Goal: Contribute content: Contribute content

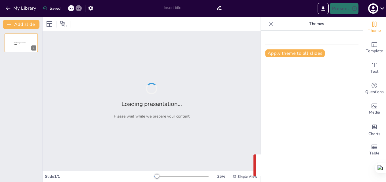
type input "Analizar la Viabilidad Técnico-Económica para modernizar la Infraestructura Port"
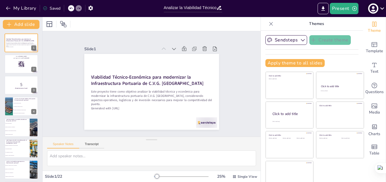
checkbox input "true"
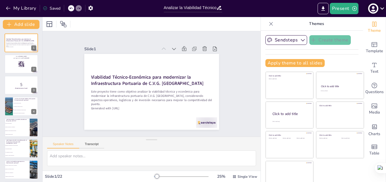
checkbox input "true"
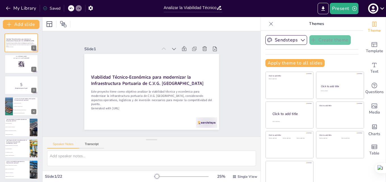
checkbox input "true"
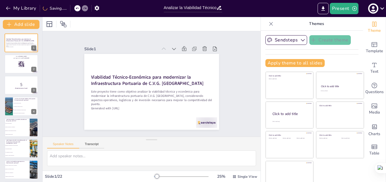
checkbox input "true"
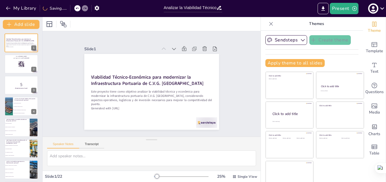
checkbox input "true"
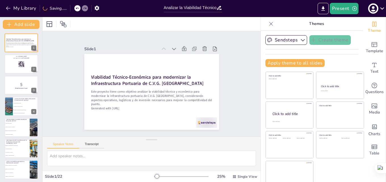
checkbox input "true"
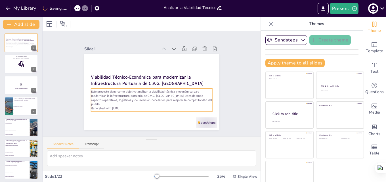
checkbox input "true"
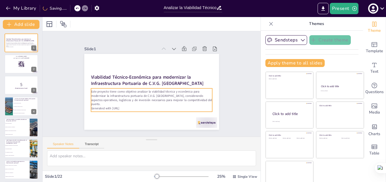
checkbox input "true"
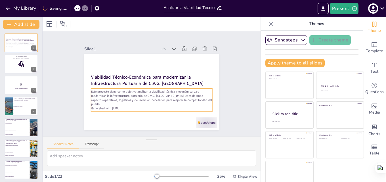
checkbox input "true"
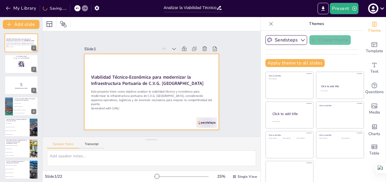
checkbox input "true"
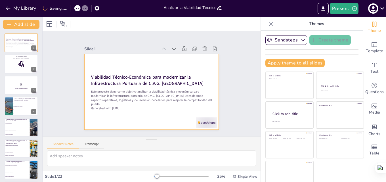
checkbox input "true"
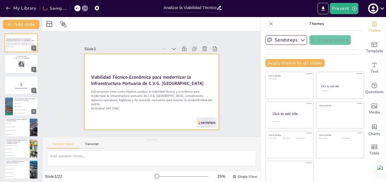
checkbox input "true"
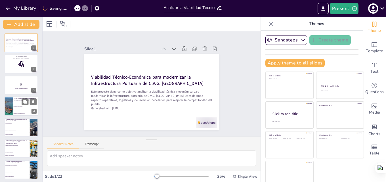
checkbox input "true"
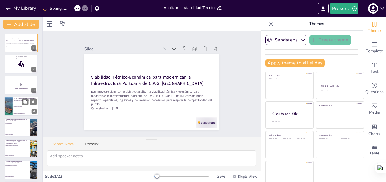
checkbox input "true"
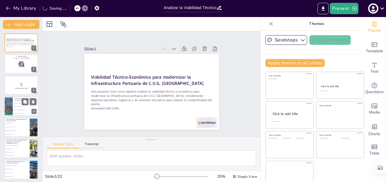
checkbox input "true"
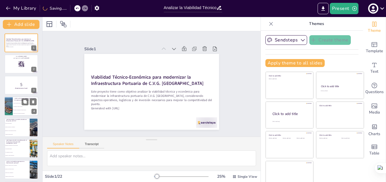
checkbox input "true"
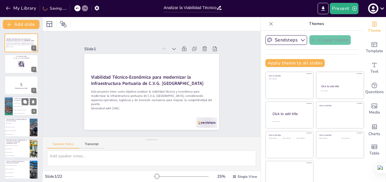
checkbox input "true"
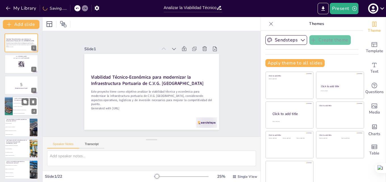
checkbox input "true"
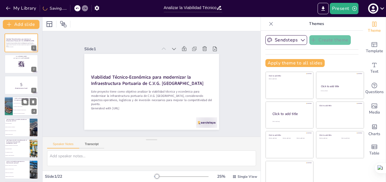
checkbox input "true"
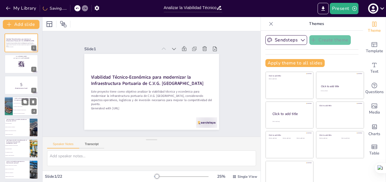
checkbox input "true"
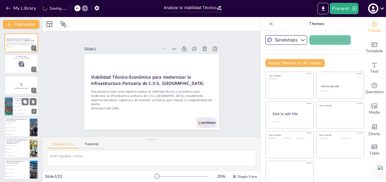
checkbox input "true"
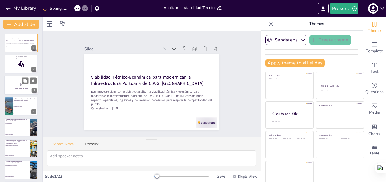
checkbox input "true"
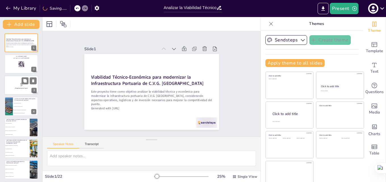
checkbox input "true"
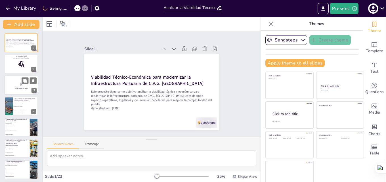
checkbox input "true"
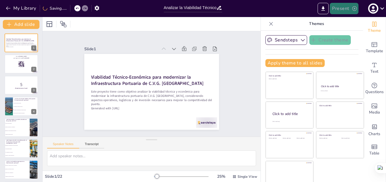
checkbox input "true"
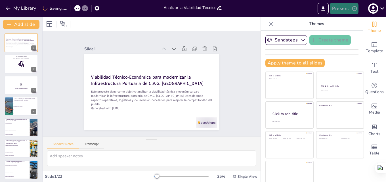
checkbox input "true"
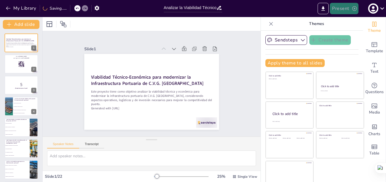
checkbox input "true"
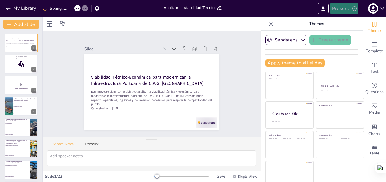
checkbox input "true"
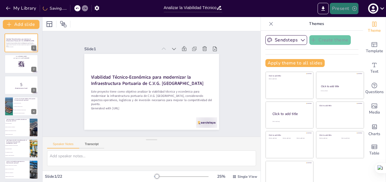
checkbox input "true"
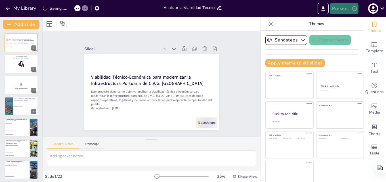
checkbox input "true"
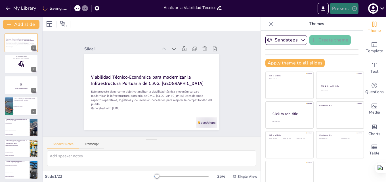
scroll to position [57, 0]
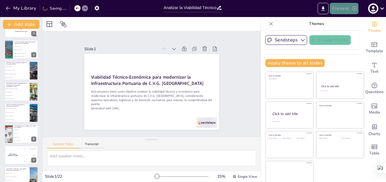
click at [343, 8] on button "Present" at bounding box center [344, 8] width 28 height 11
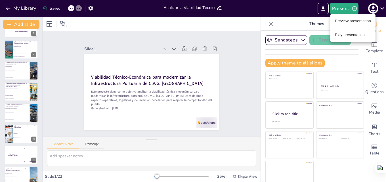
click at [359, 20] on li "Preview presentation" at bounding box center [353, 20] width 45 height 9
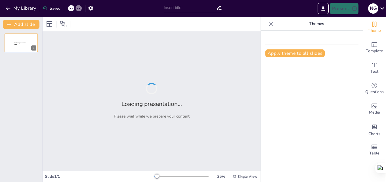
type input "Analizar la Viabilidad Técnico-Económica para modernizar la Infraestructura Port"
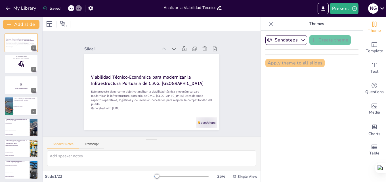
checkbox input "true"
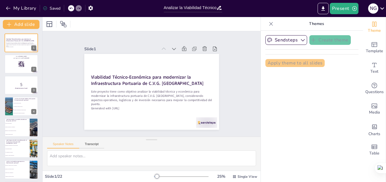
checkbox input "true"
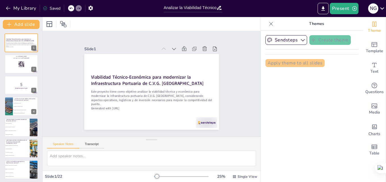
checkbox input "true"
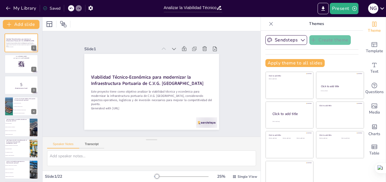
checkbox input "true"
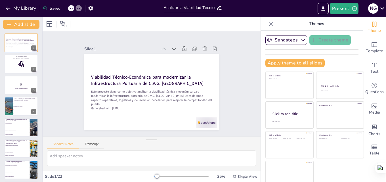
checkbox input "true"
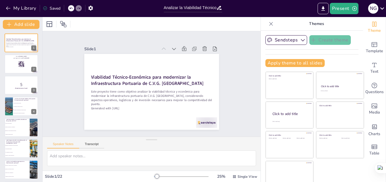
checkbox input "true"
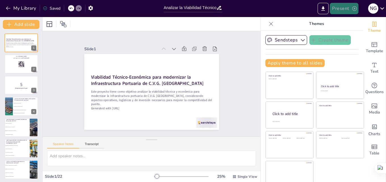
click at [351, 9] on button "Present" at bounding box center [344, 8] width 28 height 11
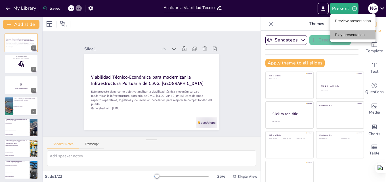
click at [343, 37] on li "Play presentation" at bounding box center [353, 34] width 45 height 9
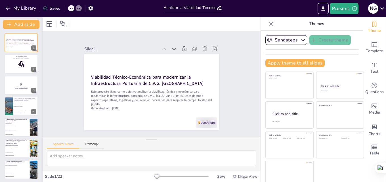
checkbox input "true"
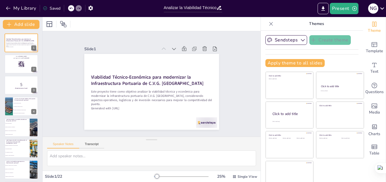
checkbox input "true"
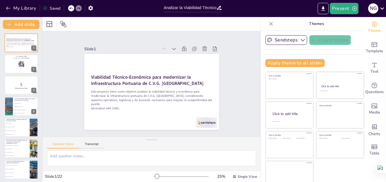
checkbox input "true"
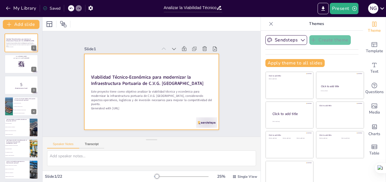
checkbox input "true"
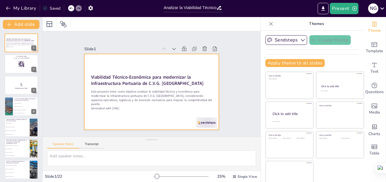
checkbox input "true"
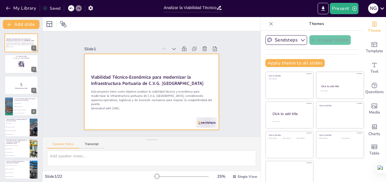
checkbox input "true"
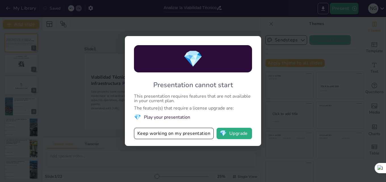
click at [106, 34] on div "💎 Presentation cannot start This presentation requires features that are not av…" at bounding box center [193, 91] width 386 height 182
click at [176, 133] on button "Keep working on my presentation" at bounding box center [174, 133] width 80 height 11
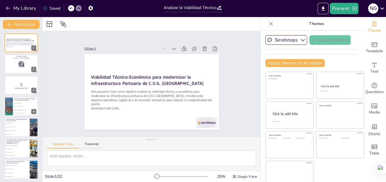
checkbox input "true"
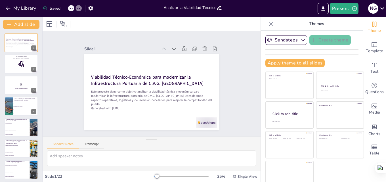
checkbox input "true"
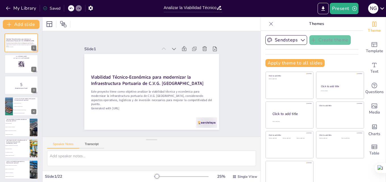
checkbox input "true"
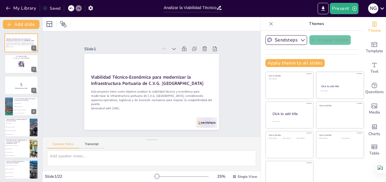
checkbox input "true"
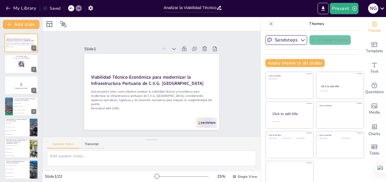
checkbox input "true"
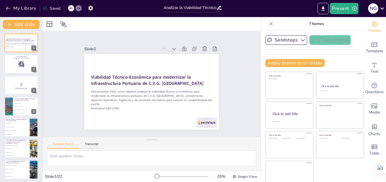
checkbox input "true"
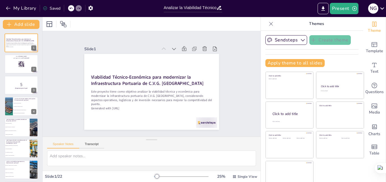
checkbox input "true"
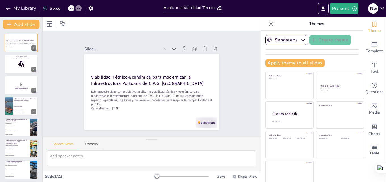
checkbox input "true"
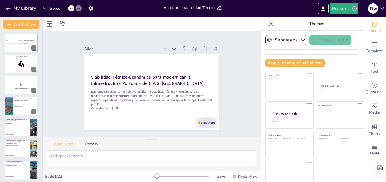
checkbox input "true"
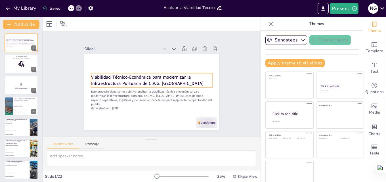
checkbox input "true"
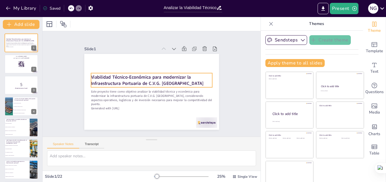
checkbox input "true"
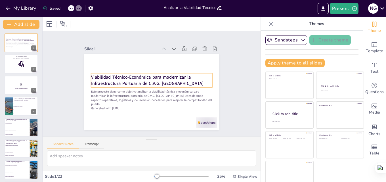
checkbox input "true"
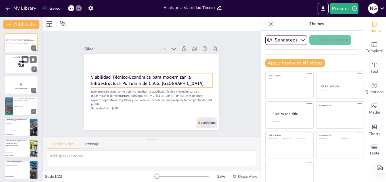
checkbox input "true"
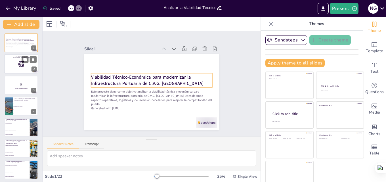
checkbox input "true"
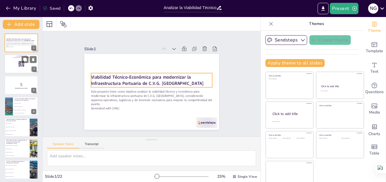
checkbox input "true"
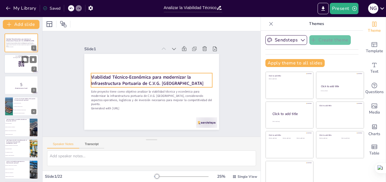
checkbox input "true"
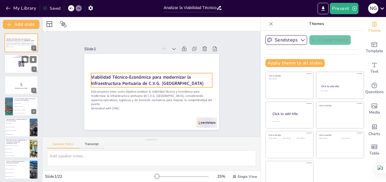
checkbox input "true"
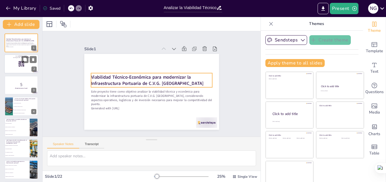
checkbox input "true"
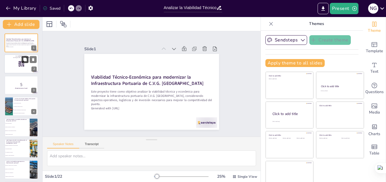
checkbox input "true"
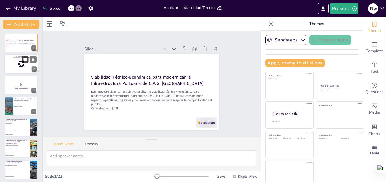
checkbox input "true"
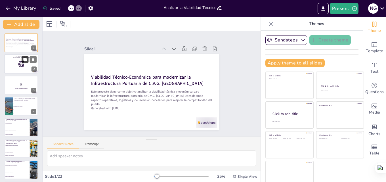
checkbox input "true"
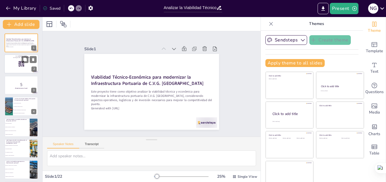
checkbox input "true"
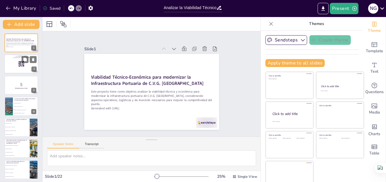
checkbox input "true"
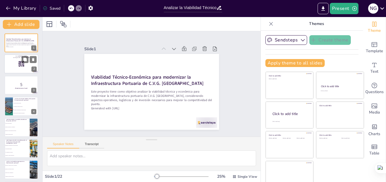
checkbox input "true"
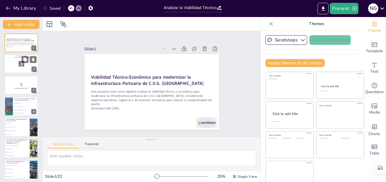
checkbox input "true"
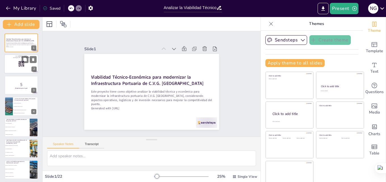
checkbox input "true"
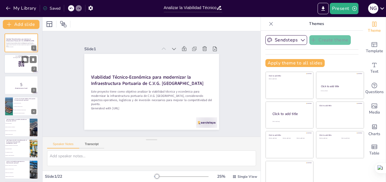
checkbox input "true"
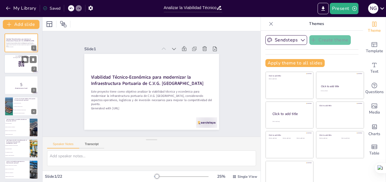
checkbox input "true"
click at [15, 65] on div at bounding box center [21, 64] width 34 height 19
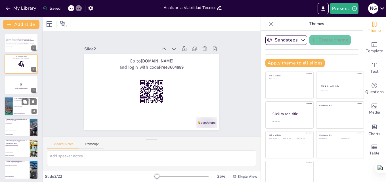
click at [14, 104] on li "Mejorar la estética del puerto" at bounding box center [26, 103] width 26 height 3
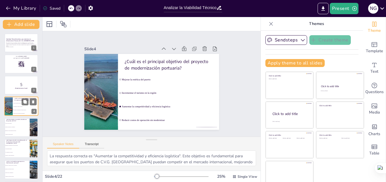
scroll to position [1, 0]
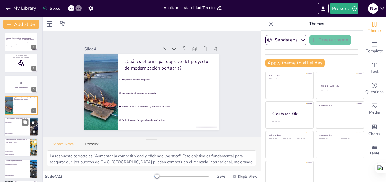
click at [13, 130] on span "Sistemas de cintas transportadoras antiguos" at bounding box center [17, 130] width 24 height 1
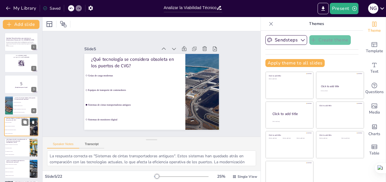
scroll to position [22, 0]
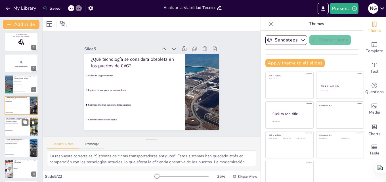
click at [14, 128] on li "No tendrá ningún impacto" at bounding box center [17, 126] width 26 height 3
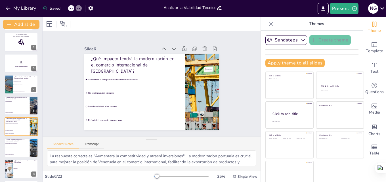
scroll to position [43, 0]
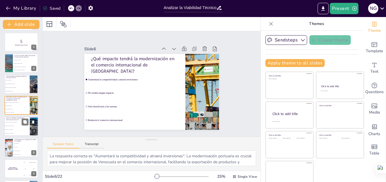
click at [20, 126] on li "Aumento en la eficiencia logística" at bounding box center [17, 126] width 26 height 4
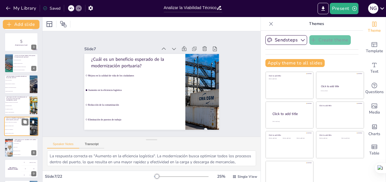
scroll to position [64, 0]
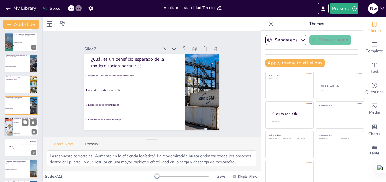
click at [23, 126] on span "Impacto social" at bounding box center [26, 126] width 24 height 1
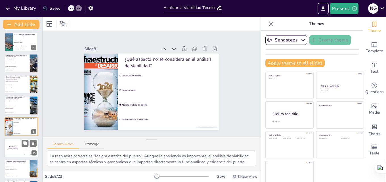
scroll to position [85, 0]
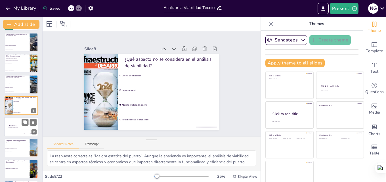
click at [17, 132] on div "The winner is [PERSON_NAME]" at bounding box center [12, 126] width 17 height 19
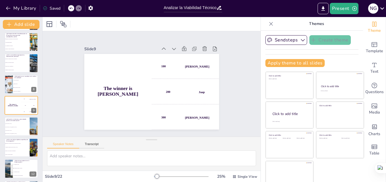
scroll to position [6, 0]
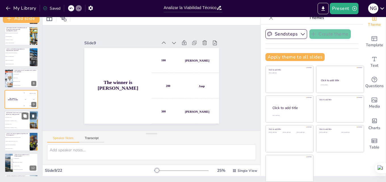
click at [15, 122] on li "[GEOGRAPHIC_DATA][PERSON_NAME]" at bounding box center [17, 120] width 26 height 3
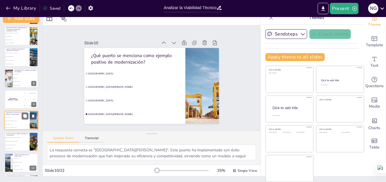
scroll to position [128, 0]
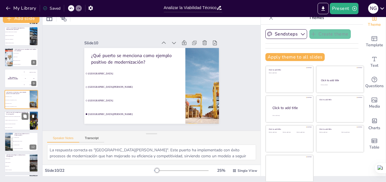
click at [14, 125] on li "Reducir costos operativos sin modernizar" at bounding box center [17, 124] width 26 height 4
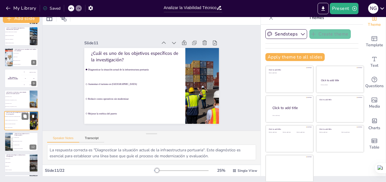
scroll to position [149, 0]
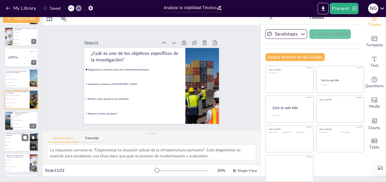
click at [20, 147] on li "Ninguno de los anteriores" at bounding box center [17, 149] width 26 height 4
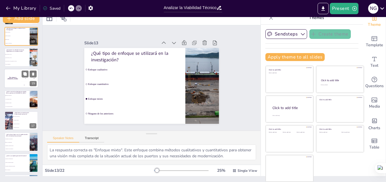
scroll to position [305, 0]
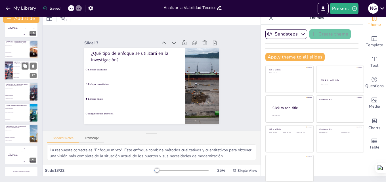
click at [18, 72] on li "Reducción de personal" at bounding box center [26, 74] width 26 height 4
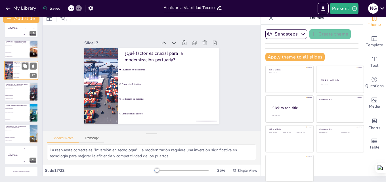
scroll to position [276, 0]
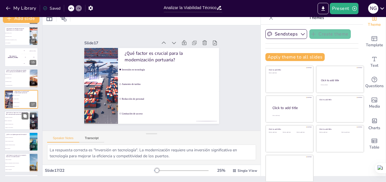
click at [13, 124] on span "Disminuir la capacidad de carga" at bounding box center [17, 124] width 24 height 1
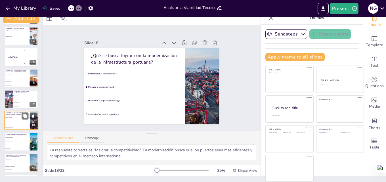
scroll to position [297, 0]
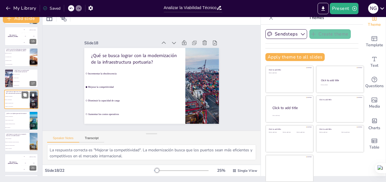
click at [13, 124] on span "Modernizar la infraestructura portuaria" at bounding box center [17, 124] width 24 height 1
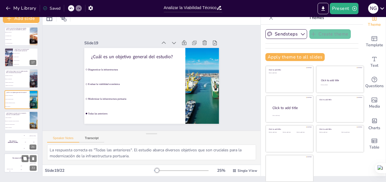
scroll to position [318, 0]
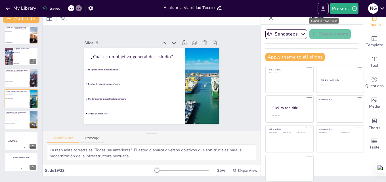
click at [324, 9] on icon "Export to PowerPoint" at bounding box center [323, 9] width 6 height 6
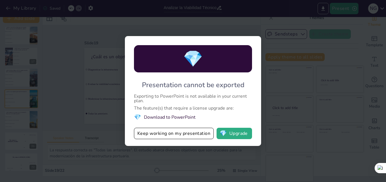
click at [59, 66] on div "💎 Presentation cannot be exported Exporting to PowerPoint is not available in y…" at bounding box center [193, 91] width 386 height 182
click at [181, 133] on button "Keep working on my presentation" at bounding box center [174, 133] width 80 height 11
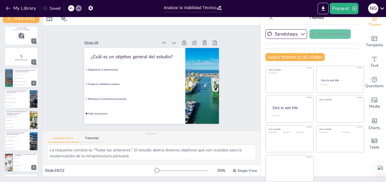
scroll to position [0, 0]
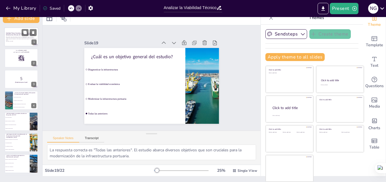
click at [9, 36] on strong "Viabilidad Técnico-Económica para modernizar la Infraestructura Portuaria de C.…" at bounding box center [20, 33] width 29 height 3
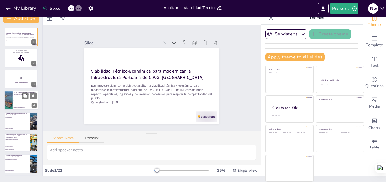
click at [20, 105] on ul "Mejorar la estética del puerto Incrementar el turismo en la región Aumentar la …" at bounding box center [26, 103] width 26 height 14
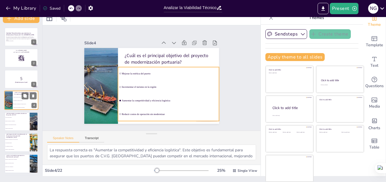
scroll to position [1, 0]
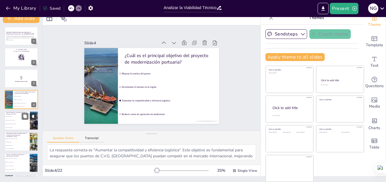
click at [22, 120] on span "Equipos de transporte de contenedores" at bounding box center [17, 120] width 24 height 1
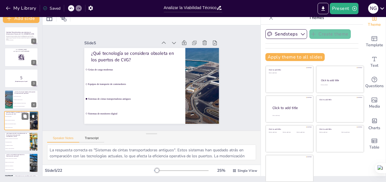
scroll to position [22, 0]
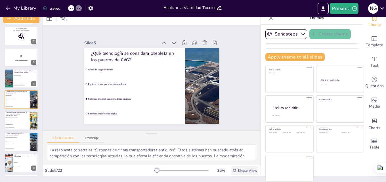
click at [238, 172] on span "Single View" at bounding box center [248, 170] width 20 height 5
click at [383, 7] on icon at bounding box center [383, 9] width 8 height 8
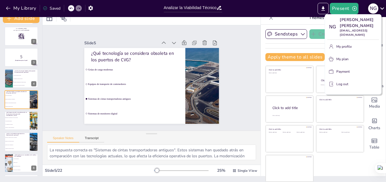
click at [383, 7] on div at bounding box center [193, 91] width 386 height 182
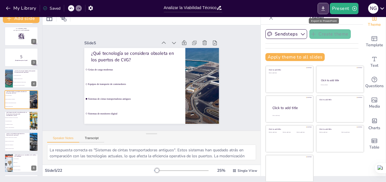
click at [326, 10] on icon "Export to PowerPoint" at bounding box center [323, 9] width 6 height 6
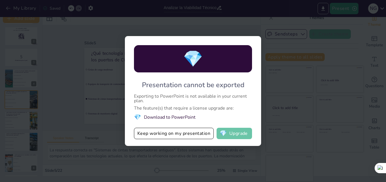
click at [244, 135] on button "💎 Upgrade" at bounding box center [235, 133] width 36 height 11
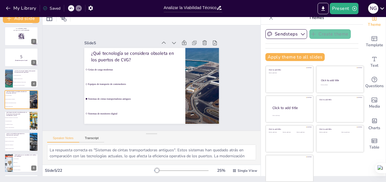
click at [383, 7] on icon at bounding box center [383, 9] width 8 height 8
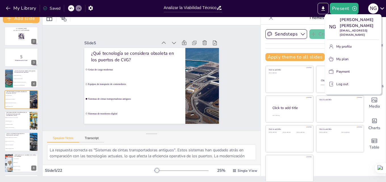
click at [382, 7] on div at bounding box center [193, 91] width 386 height 182
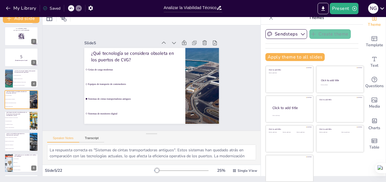
click at [52, 10] on div "Saved" at bounding box center [52, 8] width 18 height 5
click at [89, 7] on icon "button" at bounding box center [90, 8] width 5 height 5
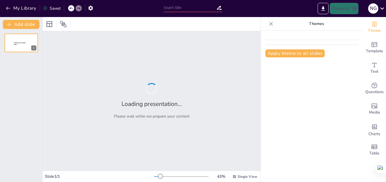
type input "Analizar la Viabilidad Técnico-Económica para modernizar la Infraestructura Port"
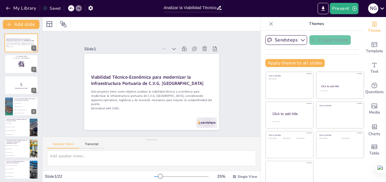
checkbox input "true"
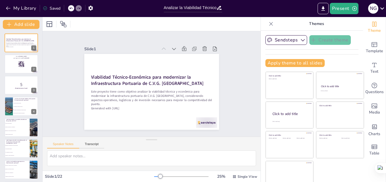
checkbox input "true"
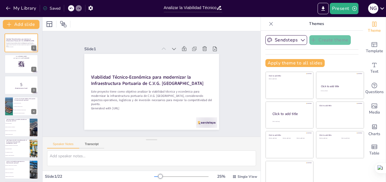
checkbox input "true"
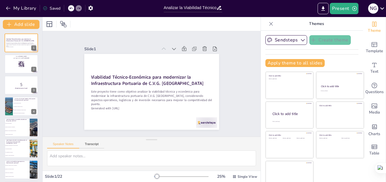
checkbox input "true"
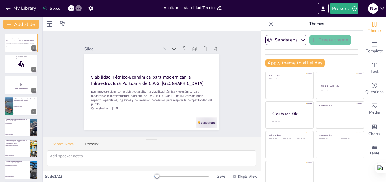
checkbox input "true"
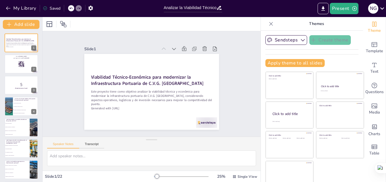
checkbox input "true"
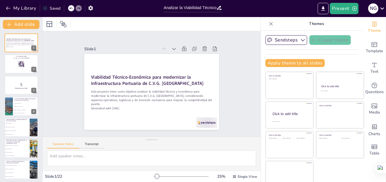
checkbox input "true"
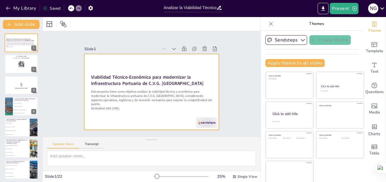
checkbox input "true"
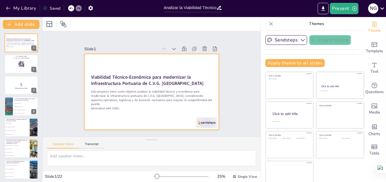
checkbox input "true"
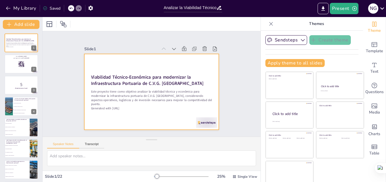
checkbox input "true"
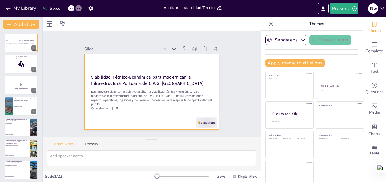
checkbox input "true"
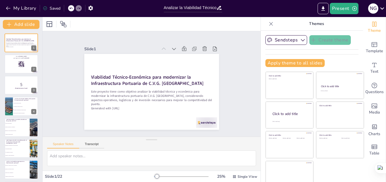
checkbox input "true"
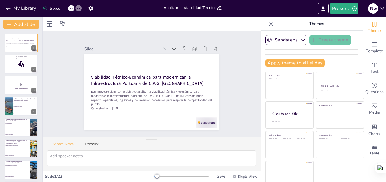
checkbox input "true"
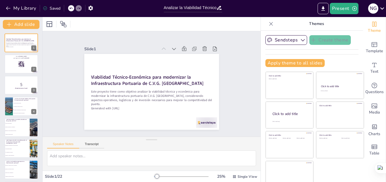
checkbox input "true"
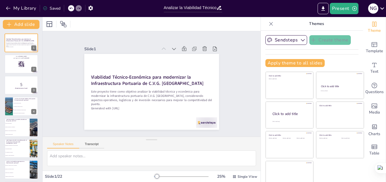
checkbox input "true"
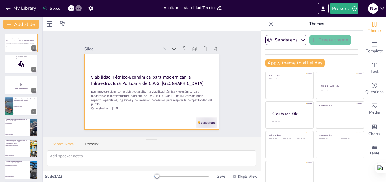
checkbox input "true"
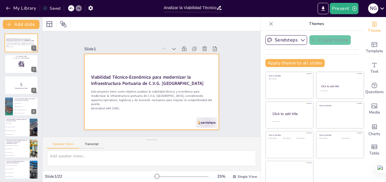
checkbox input "true"
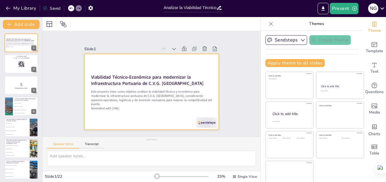
checkbox input "true"
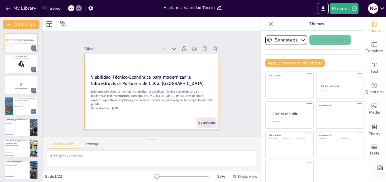
checkbox input "true"
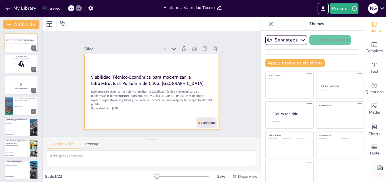
checkbox input "true"
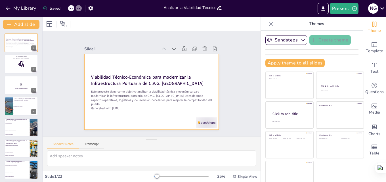
checkbox input "true"
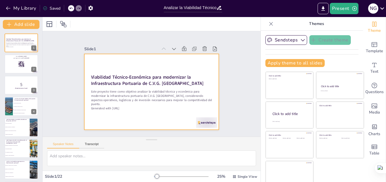
checkbox input "true"
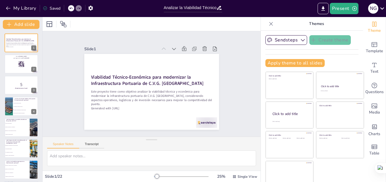
click at [11, 130] on li "Sistemas de cintas transportadoras antiguos" at bounding box center [17, 130] width 25 height 3
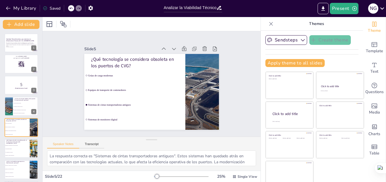
type textarea "La respuesta correcta es "Sistemas de cintas transportadoras antiguos". Estos s…"
checkbox input "true"
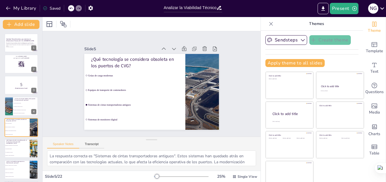
checkbox input "true"
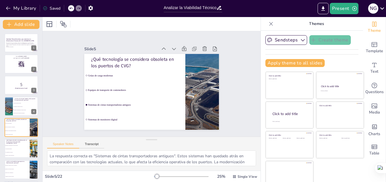
checkbox input "true"
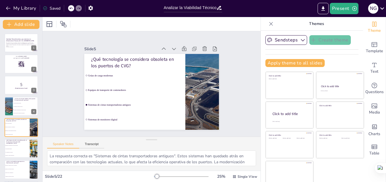
checkbox input "true"
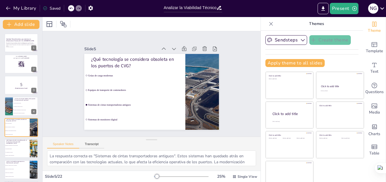
checkbox input "true"
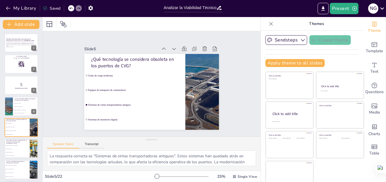
checkbox input "true"
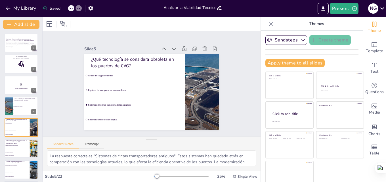
checkbox input "true"
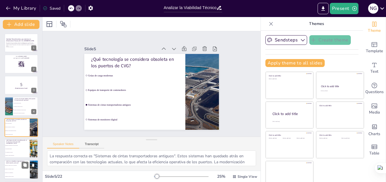
checkbox input "true"
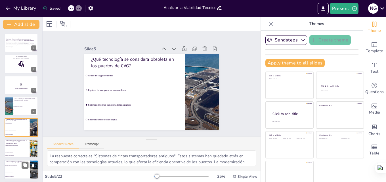
checkbox input "true"
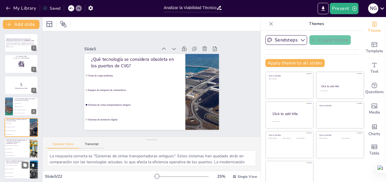
checkbox input "true"
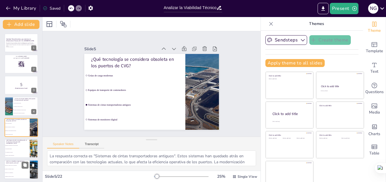
checkbox input "true"
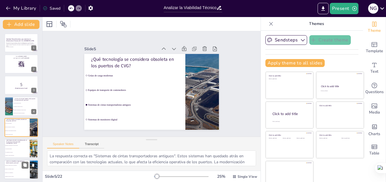
checkbox input "true"
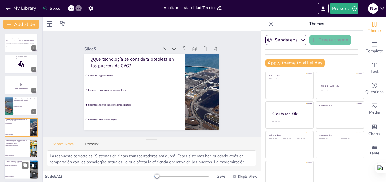
checkbox input "true"
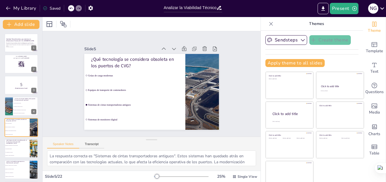
scroll to position [22, 0]
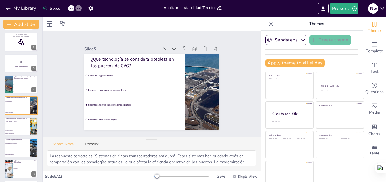
checkbox input "true"
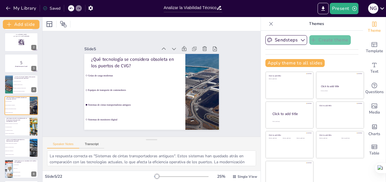
checkbox input "true"
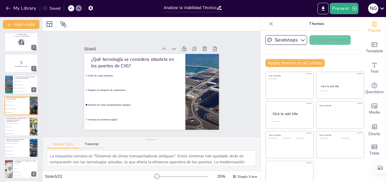
checkbox input "true"
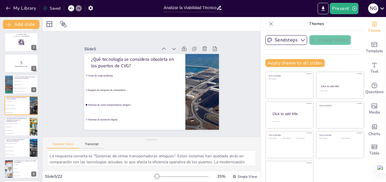
checkbox input "true"
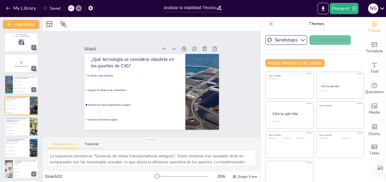
checkbox input "true"
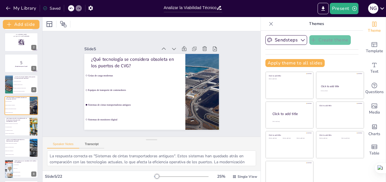
checkbox input "true"
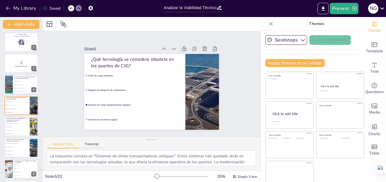
checkbox input "true"
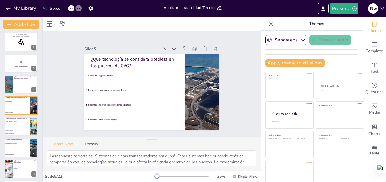
checkbox input "true"
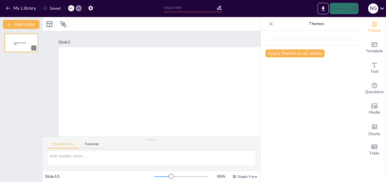
type input "Analizar la Viabilidad Técnico-Económica para modernizar la Infraestructura Port"
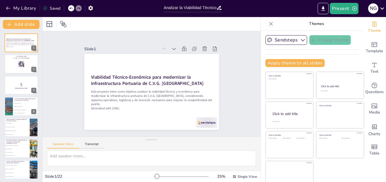
checkbox input "true"
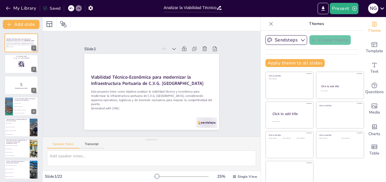
checkbox input "true"
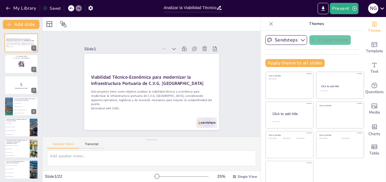
checkbox input "true"
